Goal: Navigation & Orientation: Find specific page/section

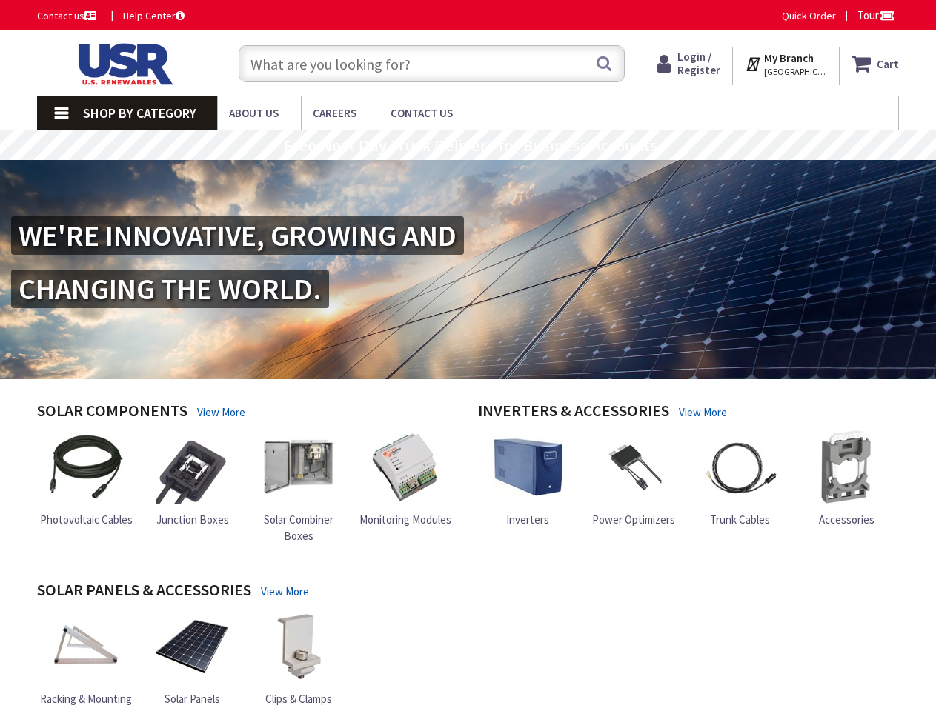
click at [468, 356] on img at bounding box center [468, 269] width 936 height 219
click at [874, 15] on span "Tour" at bounding box center [876, 15] width 38 height 14
